Goal: Transaction & Acquisition: Purchase product/service

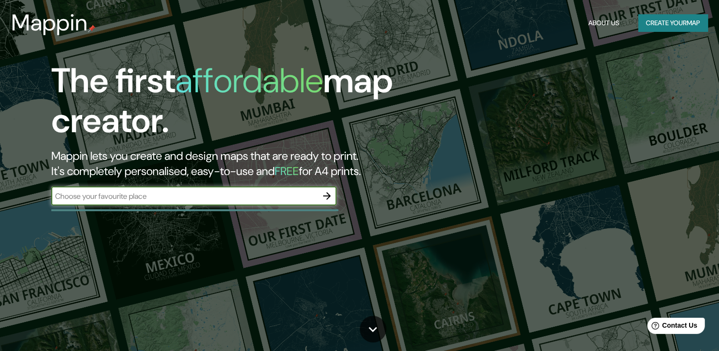
click at [188, 191] on input "text" at bounding box center [184, 196] width 266 height 11
type input "[GEOGRAPHIC_DATA]"
click at [335, 200] on button "button" at bounding box center [326, 195] width 19 height 19
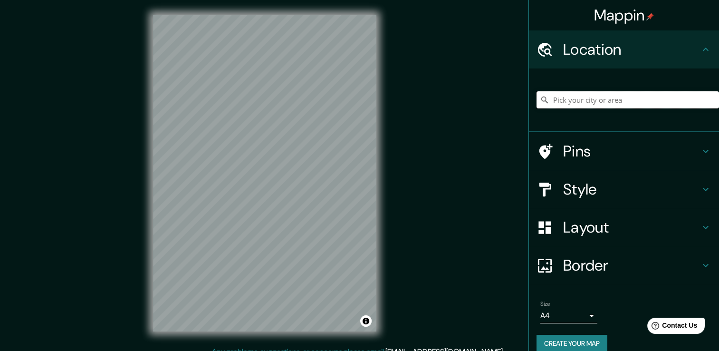
click at [556, 95] on input "Pick your city or area" at bounding box center [628, 99] width 182 height 17
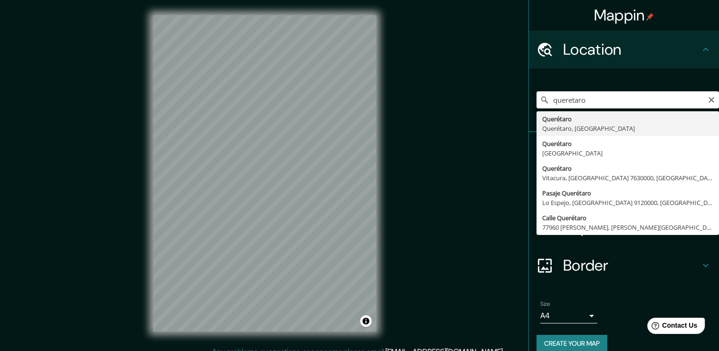
type input "Querétaro, [GEOGRAPHIC_DATA], [GEOGRAPHIC_DATA]"
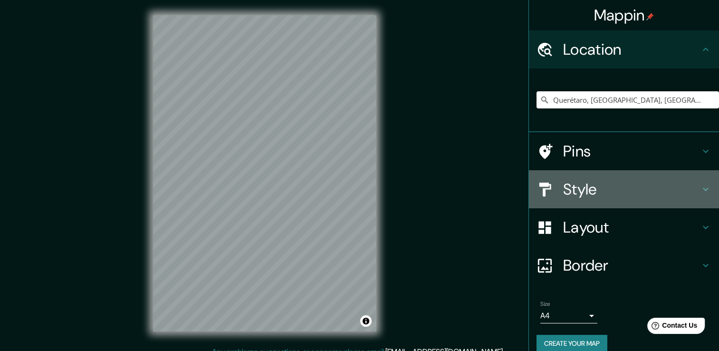
click at [551, 199] on div "Style" at bounding box center [624, 189] width 190 height 38
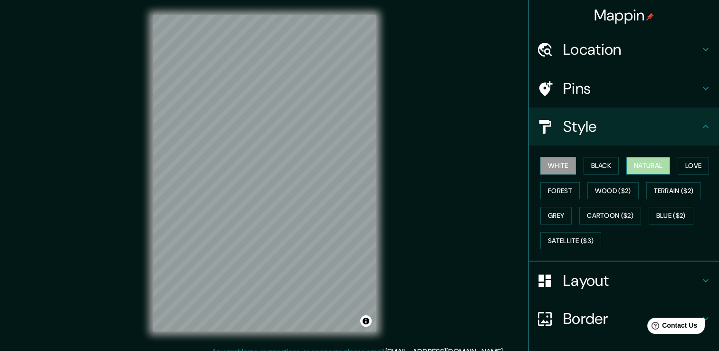
click at [637, 162] on button "Natural" at bounding box center [648, 166] width 44 height 18
click at [562, 172] on button "White" at bounding box center [558, 166] width 36 height 18
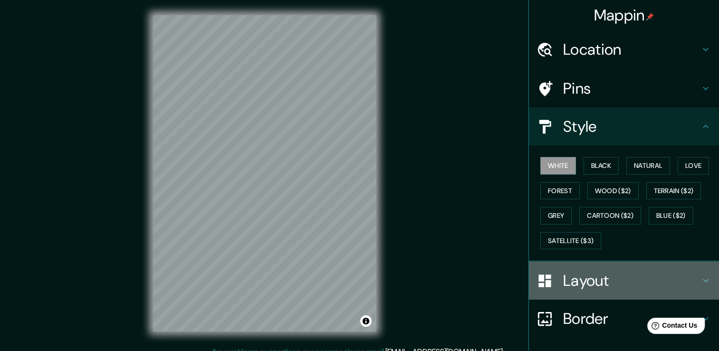
click at [604, 288] on div "Layout" at bounding box center [624, 280] width 190 height 38
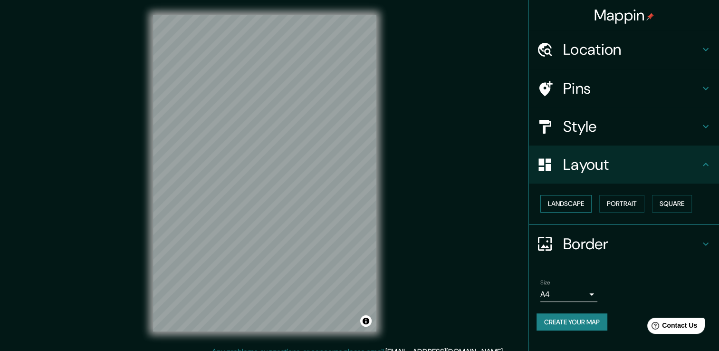
click at [581, 210] on button "Landscape" at bounding box center [565, 204] width 51 height 18
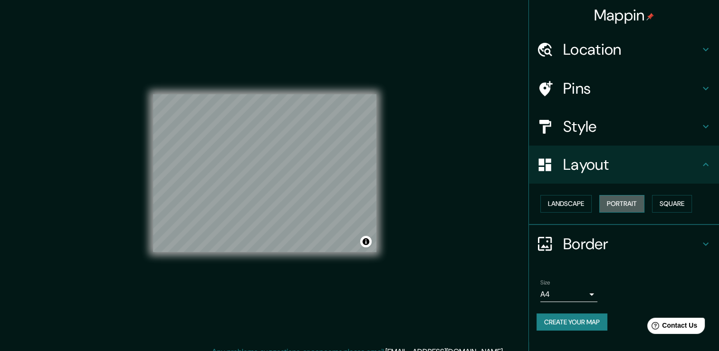
click at [626, 201] on button "Portrait" at bounding box center [621, 204] width 45 height 18
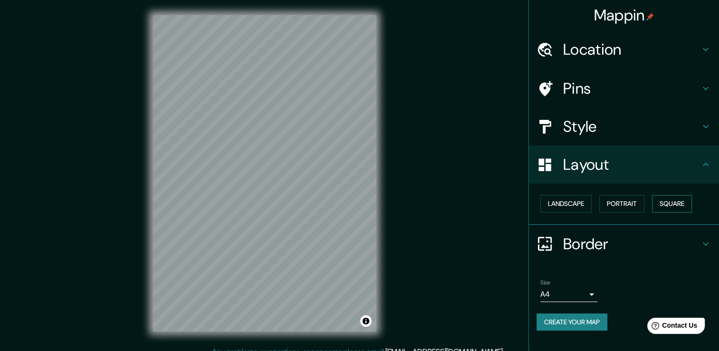
click at [675, 202] on button "Square" at bounding box center [672, 204] width 40 height 18
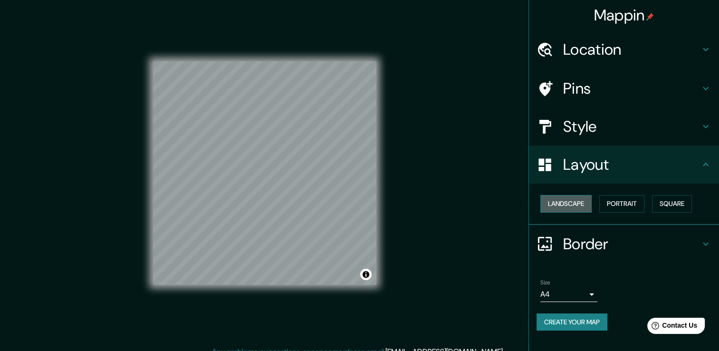
click at [585, 202] on button "Landscape" at bounding box center [565, 204] width 51 height 18
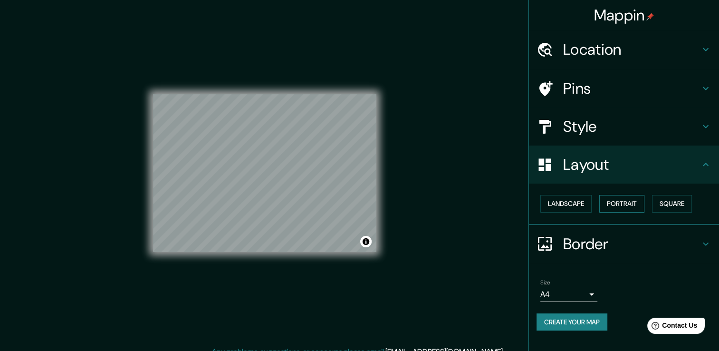
click at [619, 209] on button "Portrait" at bounding box center [621, 204] width 45 height 18
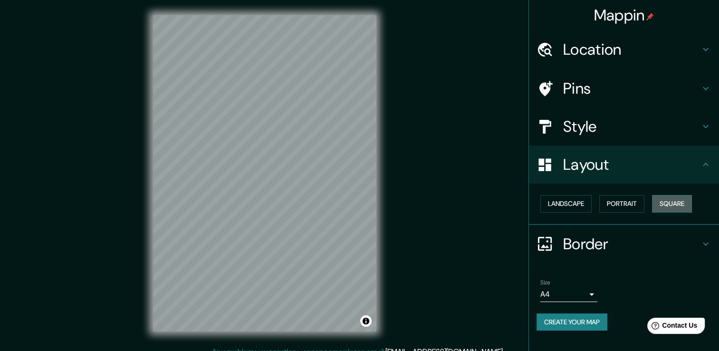
click at [684, 206] on button "Square" at bounding box center [672, 204] width 40 height 18
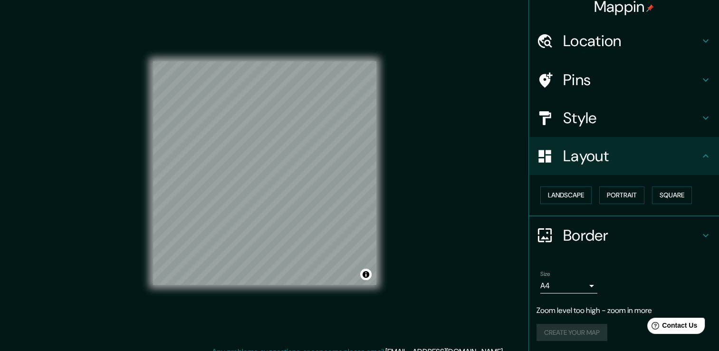
scroll to position [9, 0]
click at [613, 193] on button "Portrait" at bounding box center [621, 195] width 45 height 18
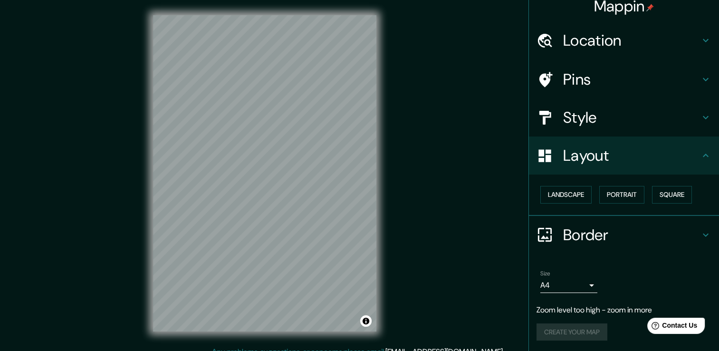
scroll to position [0, 0]
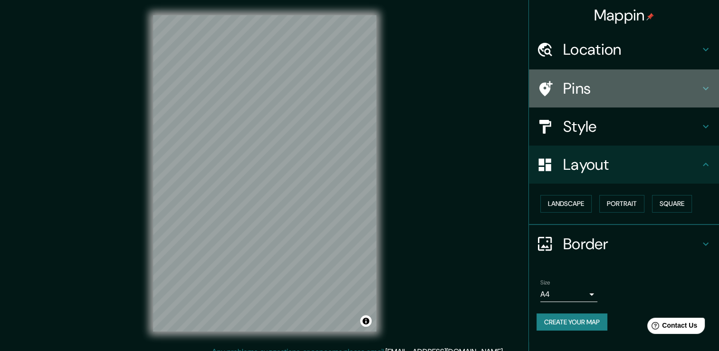
click at [571, 91] on h4 "Pins" at bounding box center [631, 88] width 137 height 19
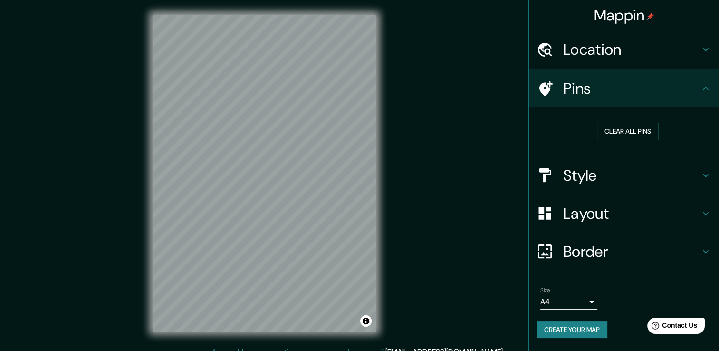
click at [610, 58] on h4 "Location" at bounding box center [631, 49] width 137 height 19
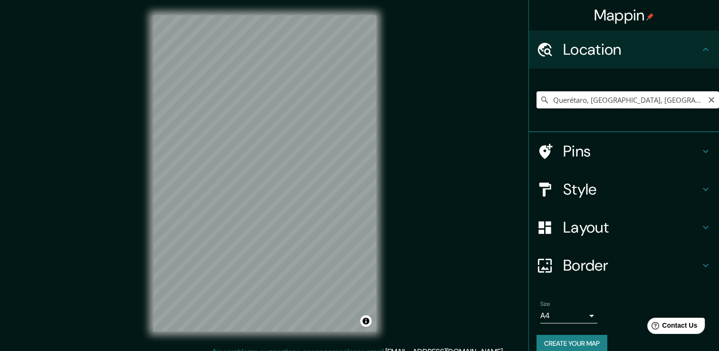
click at [656, 99] on input "Querétaro, [GEOGRAPHIC_DATA], [GEOGRAPHIC_DATA]" at bounding box center [628, 99] width 182 height 17
click at [610, 90] on div "Querétaro, [GEOGRAPHIC_DATA], [GEOGRAPHIC_DATA]" at bounding box center [628, 100] width 182 height 48
click at [708, 101] on icon "Clear" at bounding box center [712, 100] width 8 height 8
click at [595, 95] on input "Pick your city or area" at bounding box center [628, 99] width 182 height 17
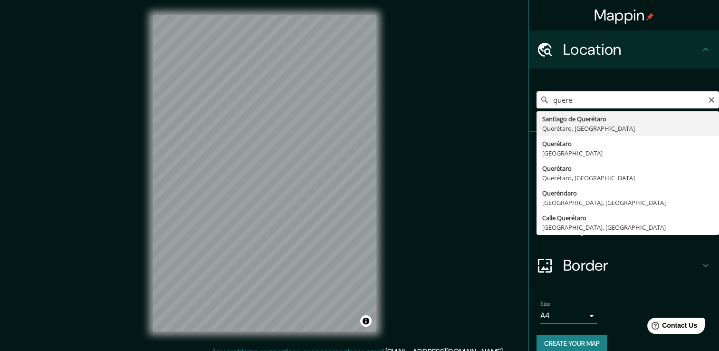
type input "Santiago de Querétaro, [GEOGRAPHIC_DATA], [GEOGRAPHIC_DATA]"
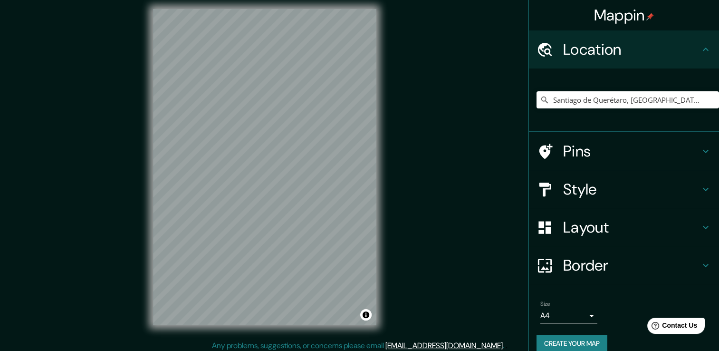
scroll to position [10, 0]
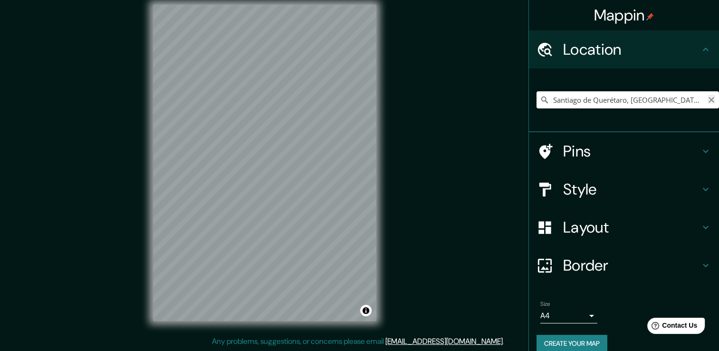
click at [708, 103] on icon "Clear" at bounding box center [712, 100] width 8 height 8
type input "[GEOGRAPHIC_DATA]"
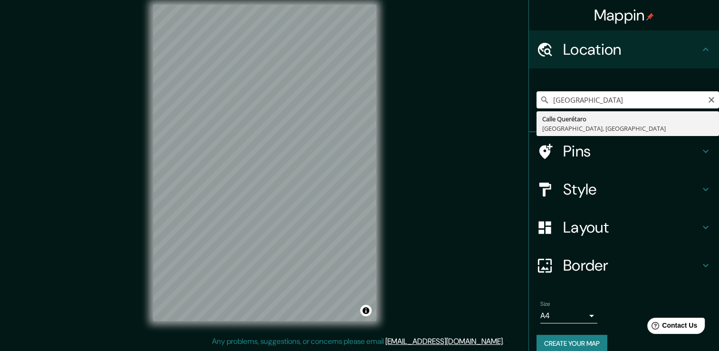
click at [708, 97] on icon "Clear" at bounding box center [712, 100] width 8 height 8
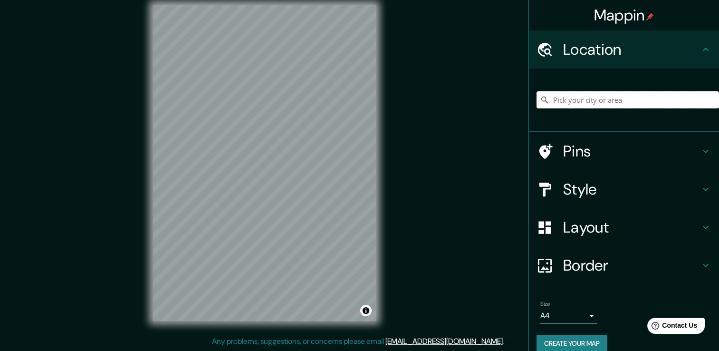
click at [645, 99] on input "Pick your city or area" at bounding box center [628, 99] width 182 height 17
paste input "[URL][DOMAIN_NAME]"
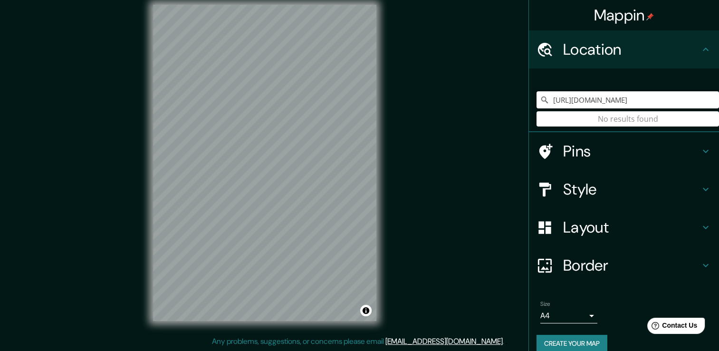
type input "[URL][DOMAIN_NAME]"
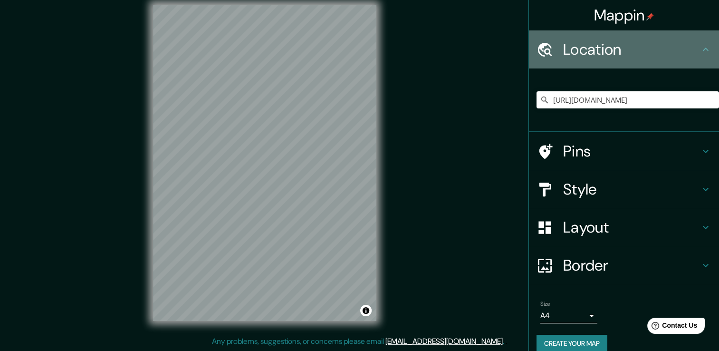
click at [697, 42] on div "Location" at bounding box center [624, 49] width 190 height 38
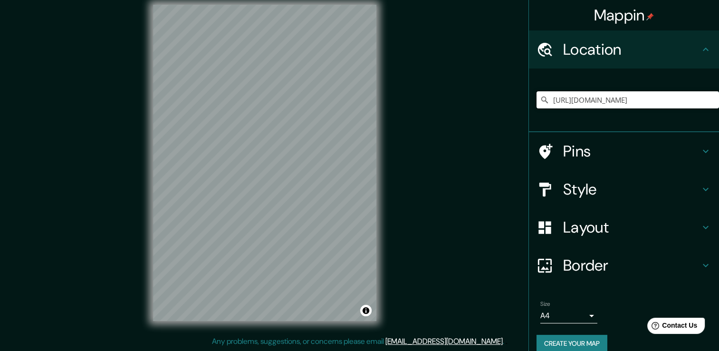
drag, startPoint x: 704, startPoint y: 98, endPoint x: 537, endPoint y: 104, distance: 167.9
click at [537, 104] on div "[URL][DOMAIN_NAME] No results found" at bounding box center [628, 99] width 182 height 17
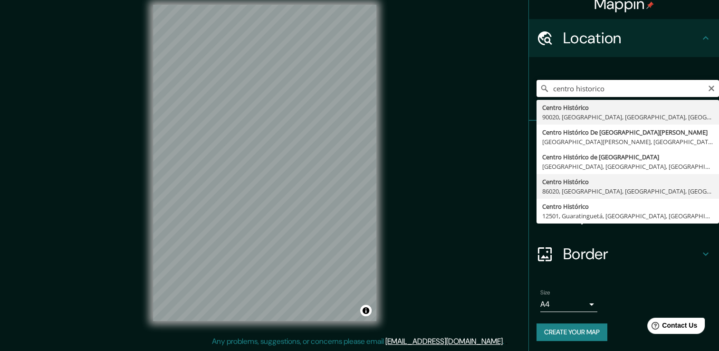
scroll to position [12, 0]
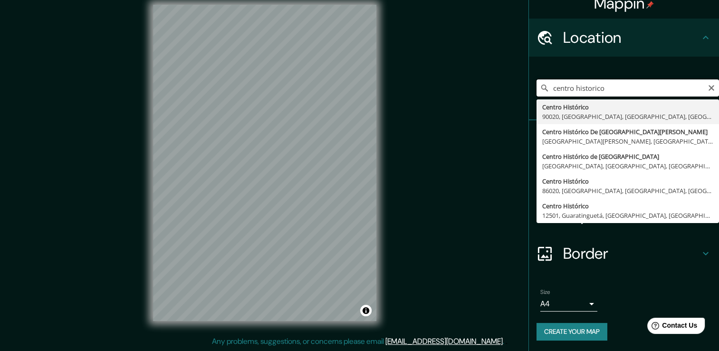
drag, startPoint x: 614, startPoint y: 88, endPoint x: 572, endPoint y: 87, distance: 41.8
click at [569, 87] on input "centro historico" at bounding box center [628, 87] width 182 height 17
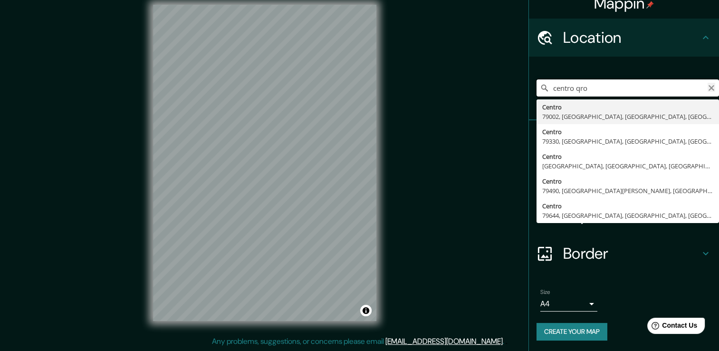
type input "centro qro"
click at [708, 86] on icon "Clear" at bounding box center [712, 88] width 8 height 8
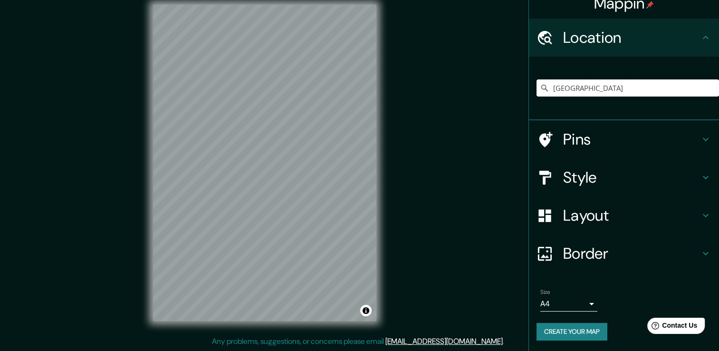
type input "[GEOGRAPHIC_DATA]"
click at [708, 90] on icon "Clear" at bounding box center [712, 88] width 8 height 8
click at [654, 88] on input "Pick your city or area" at bounding box center [628, 87] width 182 height 17
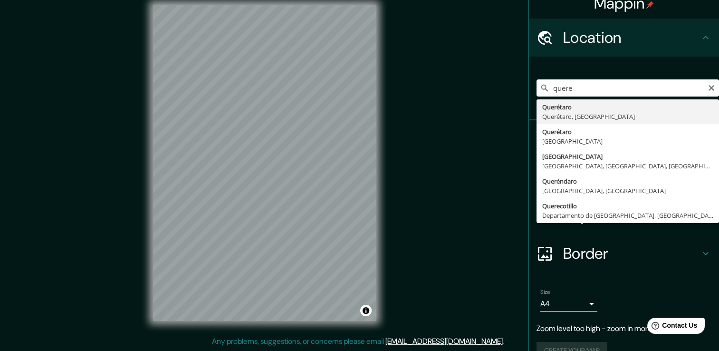
type input "Querétaro, [GEOGRAPHIC_DATA], [GEOGRAPHIC_DATA]"
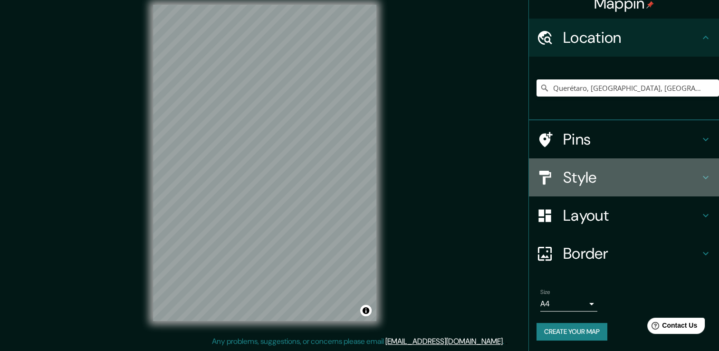
click at [574, 180] on h4 "Style" at bounding box center [631, 177] width 137 height 19
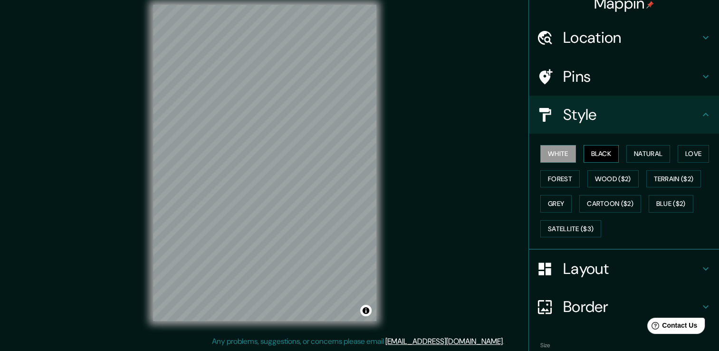
click at [601, 156] on button "Black" at bounding box center [602, 154] width 36 height 18
click at [638, 151] on button "Natural" at bounding box center [648, 154] width 44 height 18
click at [547, 156] on button "White" at bounding box center [558, 154] width 36 height 18
click at [658, 152] on button "Natural" at bounding box center [648, 154] width 44 height 18
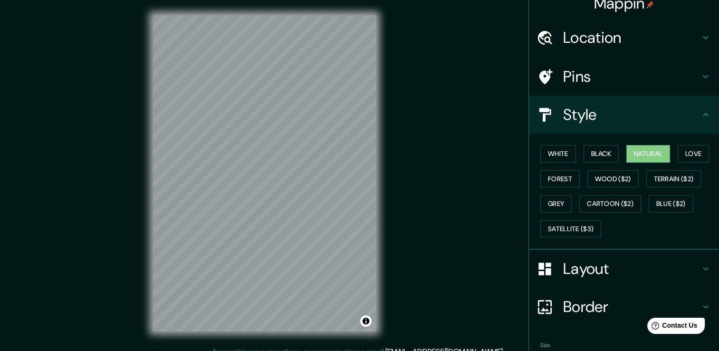
click at [403, 110] on div "Mappin Location [GEOGRAPHIC_DATA], [GEOGRAPHIC_DATA], [GEOGRAPHIC_DATA] Pins St…" at bounding box center [359, 180] width 719 height 361
